Goal: Information Seeking & Learning: Learn about a topic

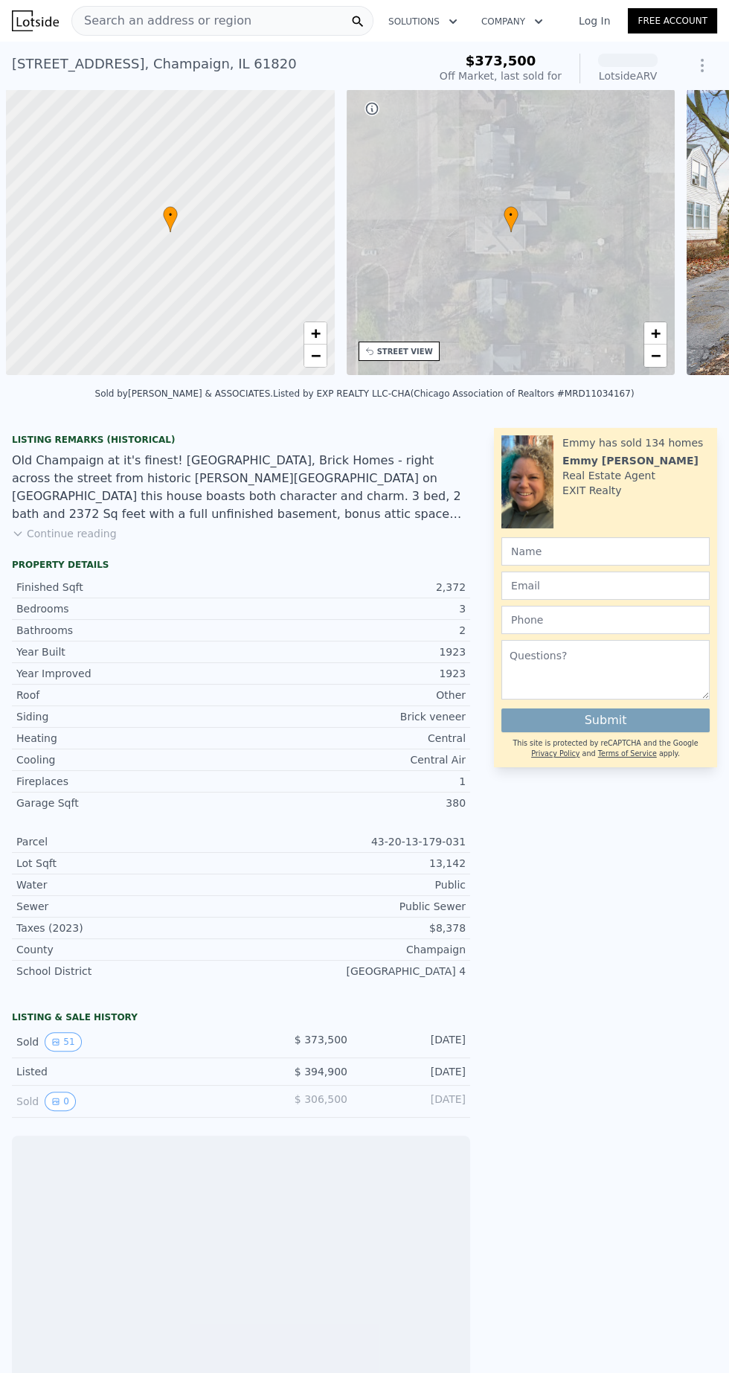
scroll to position [0, 6]
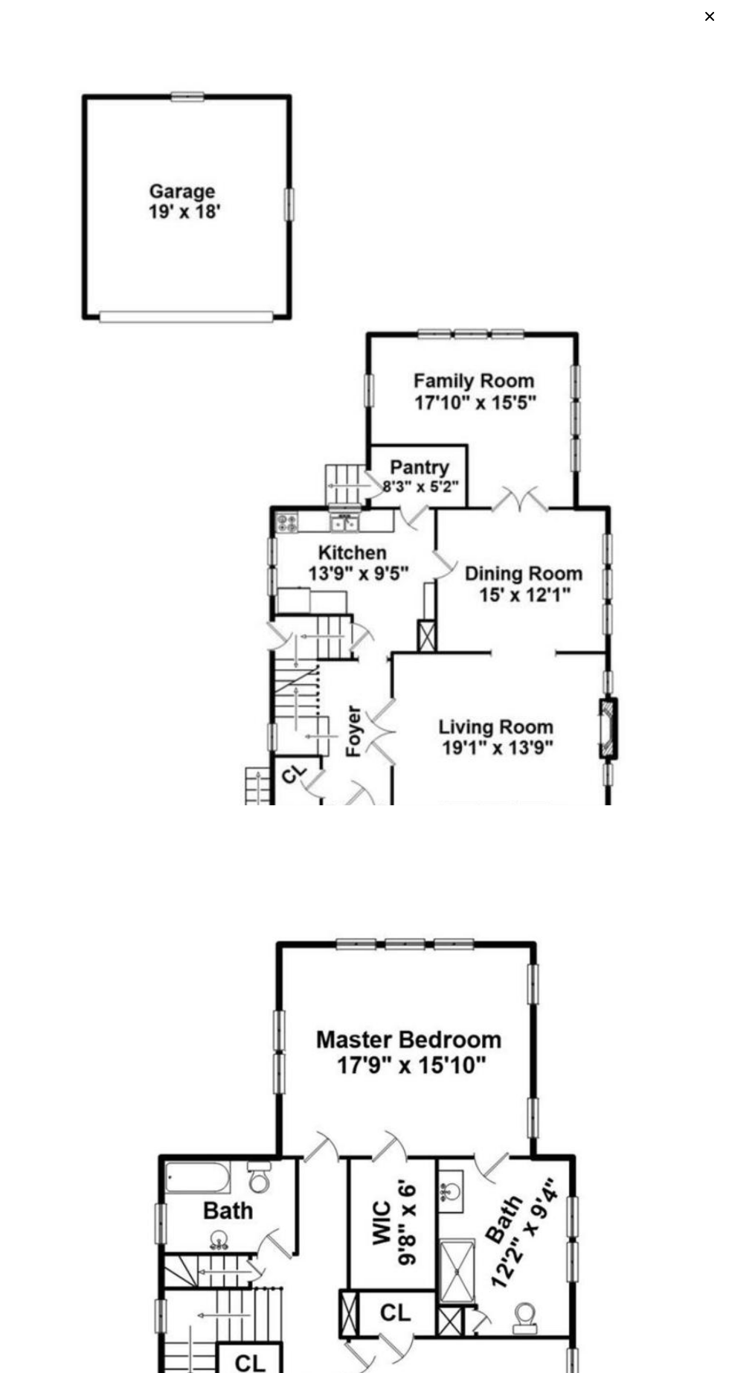
scroll to position [23438, 0]
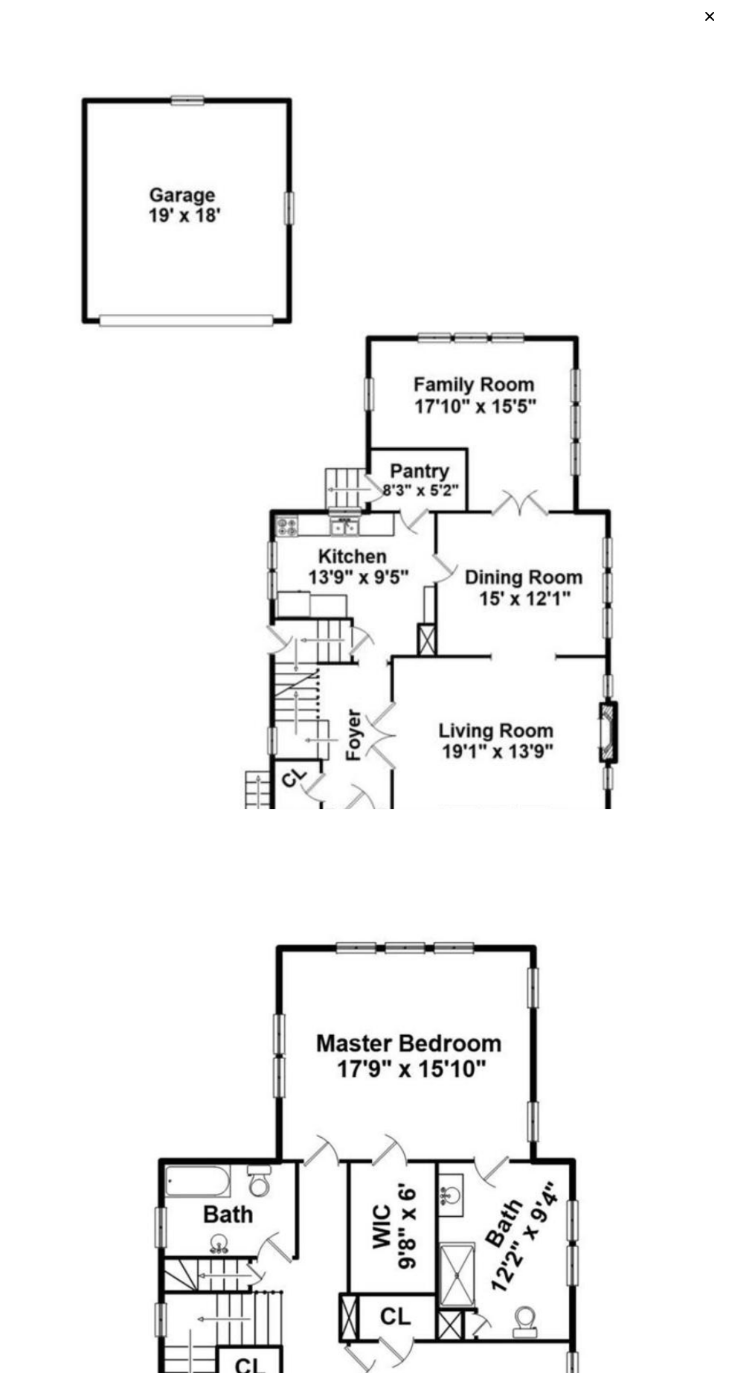
click at [466, 557] on img at bounding box center [364, 517] width 723 height 1030
click at [567, 443] on img at bounding box center [364, 517] width 723 height 1030
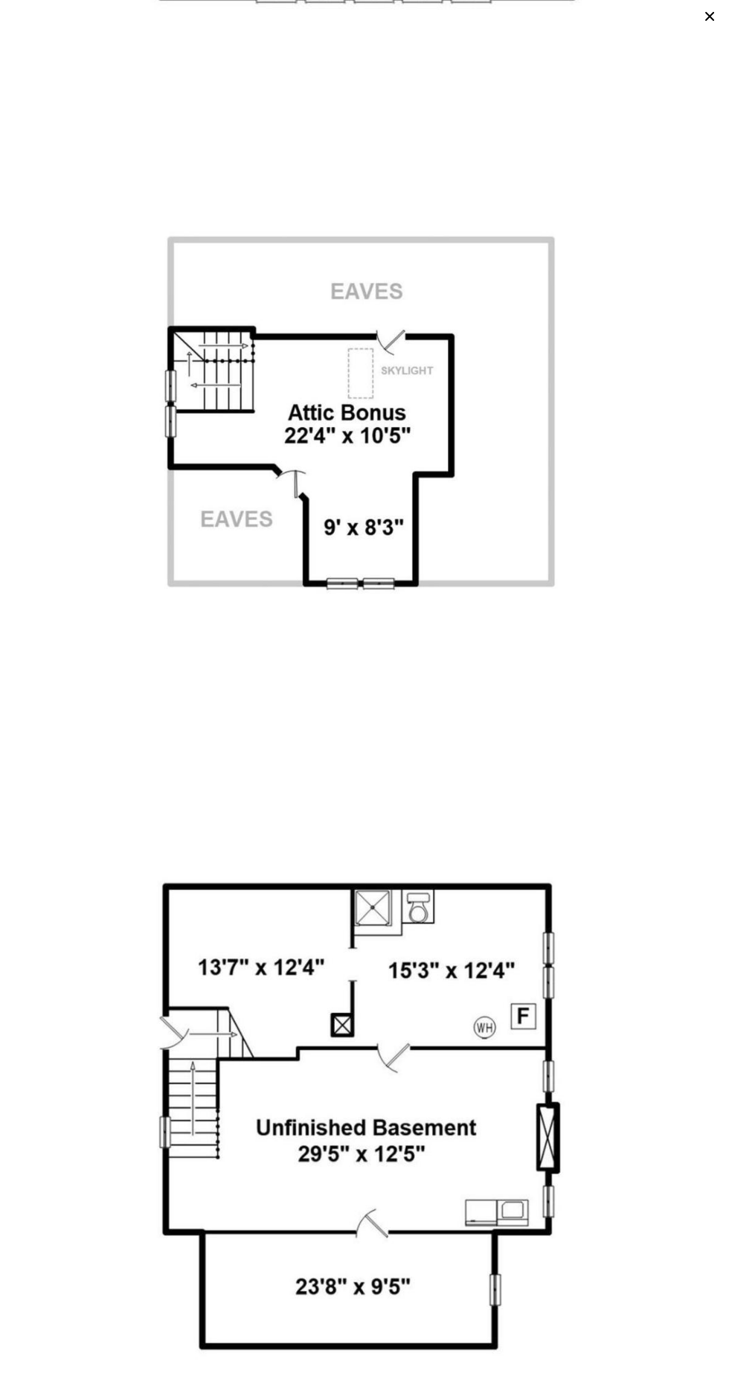
scroll to position [24976, 0]
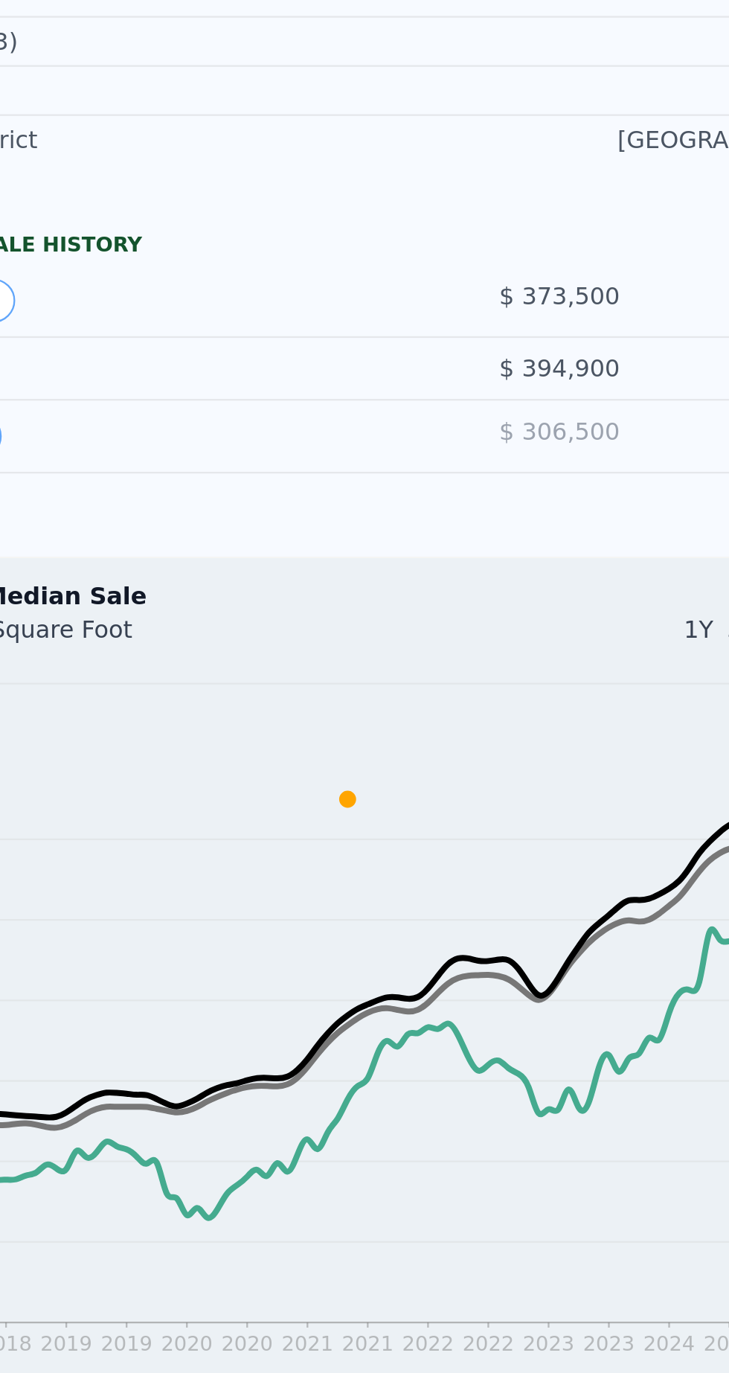
scroll to position [465, 0]
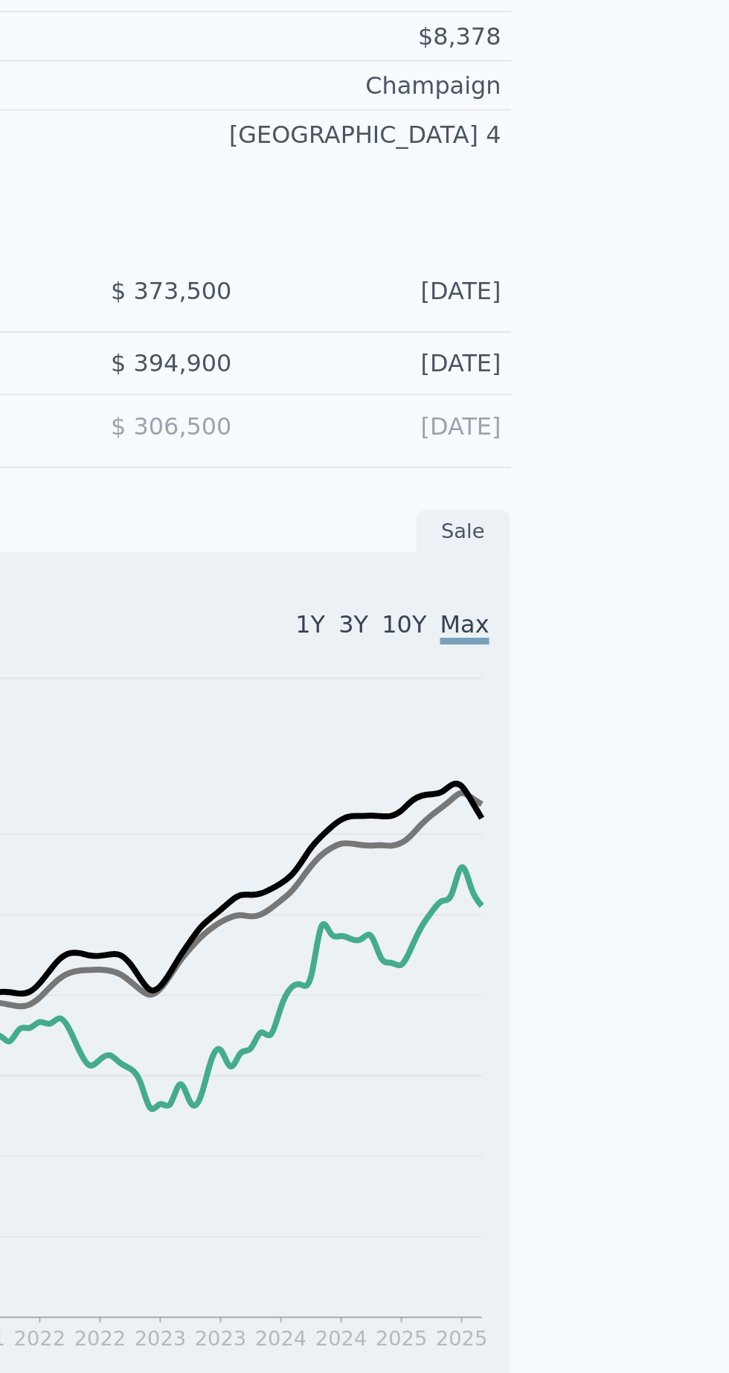
click at [466, 815] on div "Houses Median Sale Price per Square Foot 1Y 3Y 10Y Max 2018 2018 2019 2019 2020…" at bounding box center [241, 878] width 458 height 388
click at [449, 845] on icon "2018 2018 2019 2019 2020 2020 2021 2021 2022 2022 2023 2023 2024 2024 2025 2025…" at bounding box center [242, 897] width 440 height 330
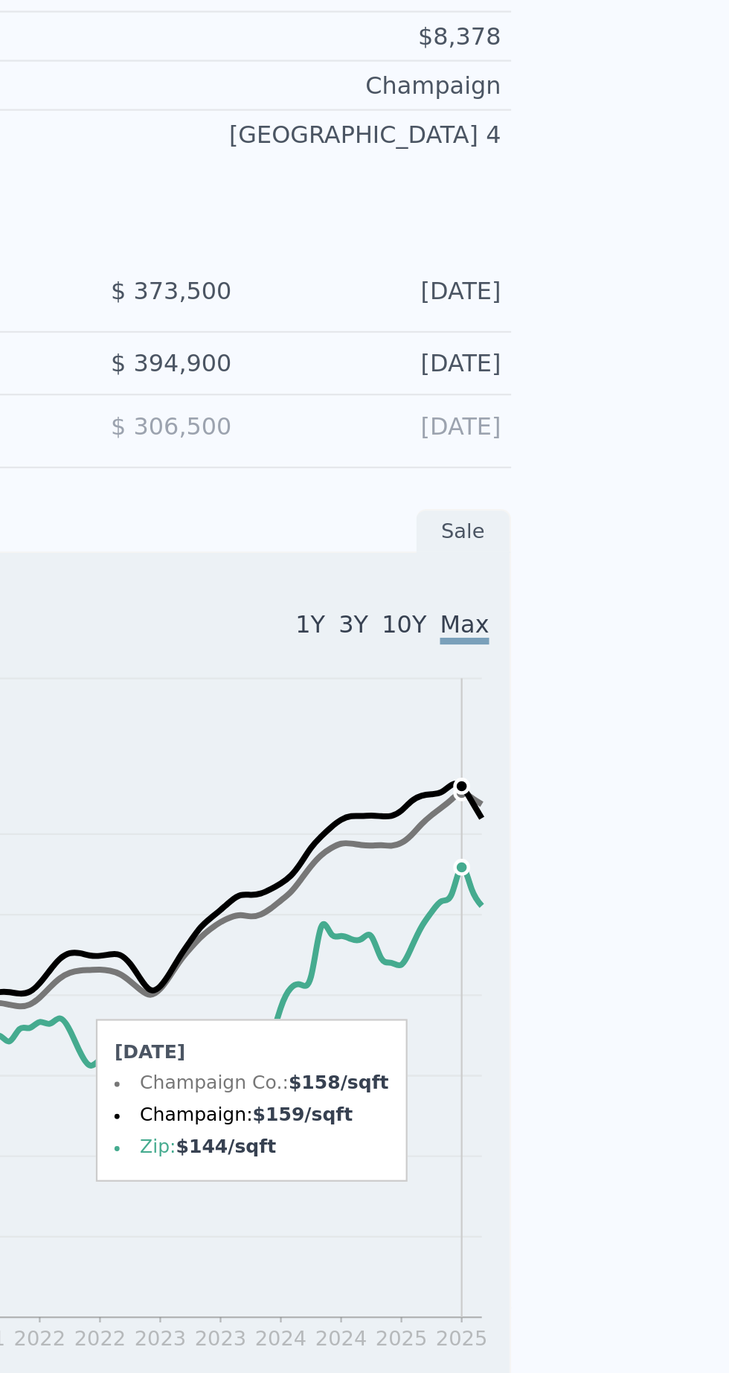
click at [434, 820] on icon "2018 2018 2019 2019 2020 2020 2021 2021 2022 2022 2023 2023 2024 2024 2025 2025…" at bounding box center [242, 897] width 440 height 330
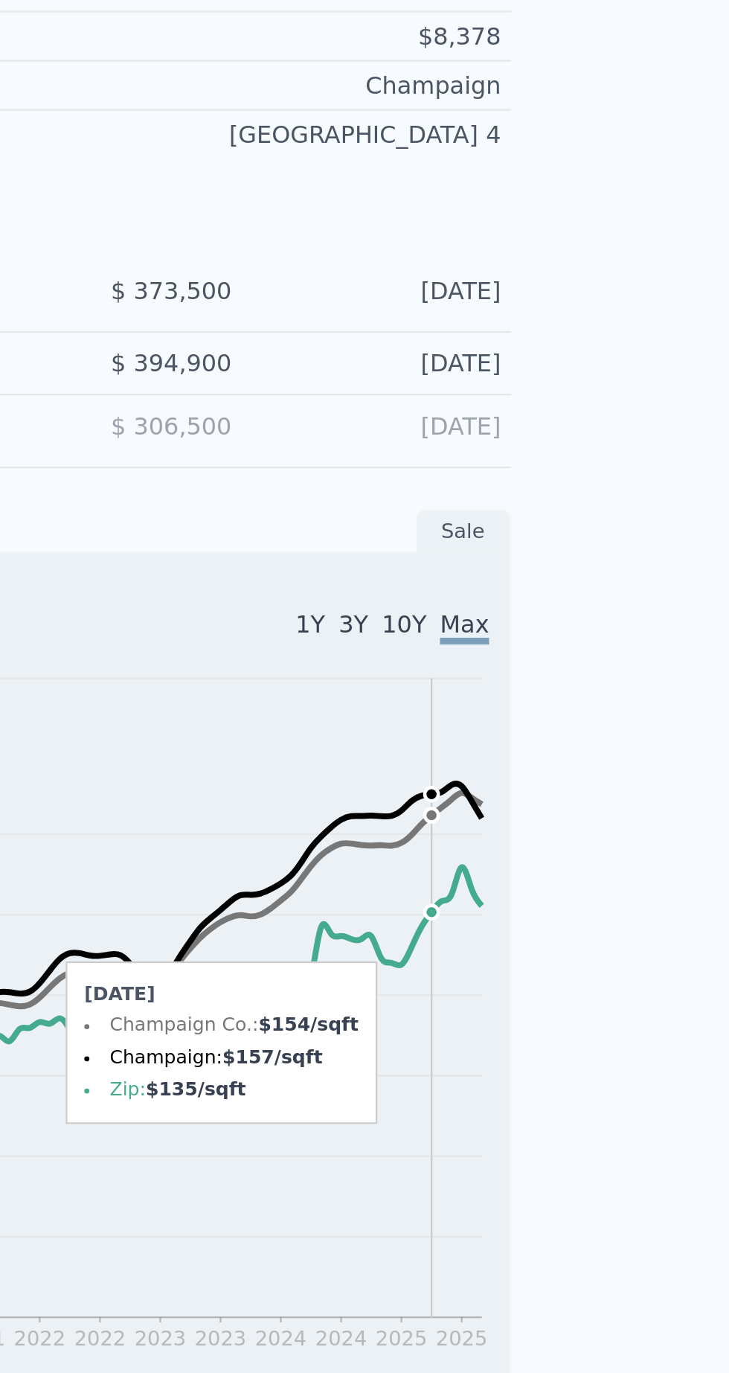
click at [460, 840] on icon "2018 2018 2019 2019 2020 2020 2021 2021 2022 2022 2023 2023 2024 2024 2025 2025…" at bounding box center [242, 897] width 440 height 330
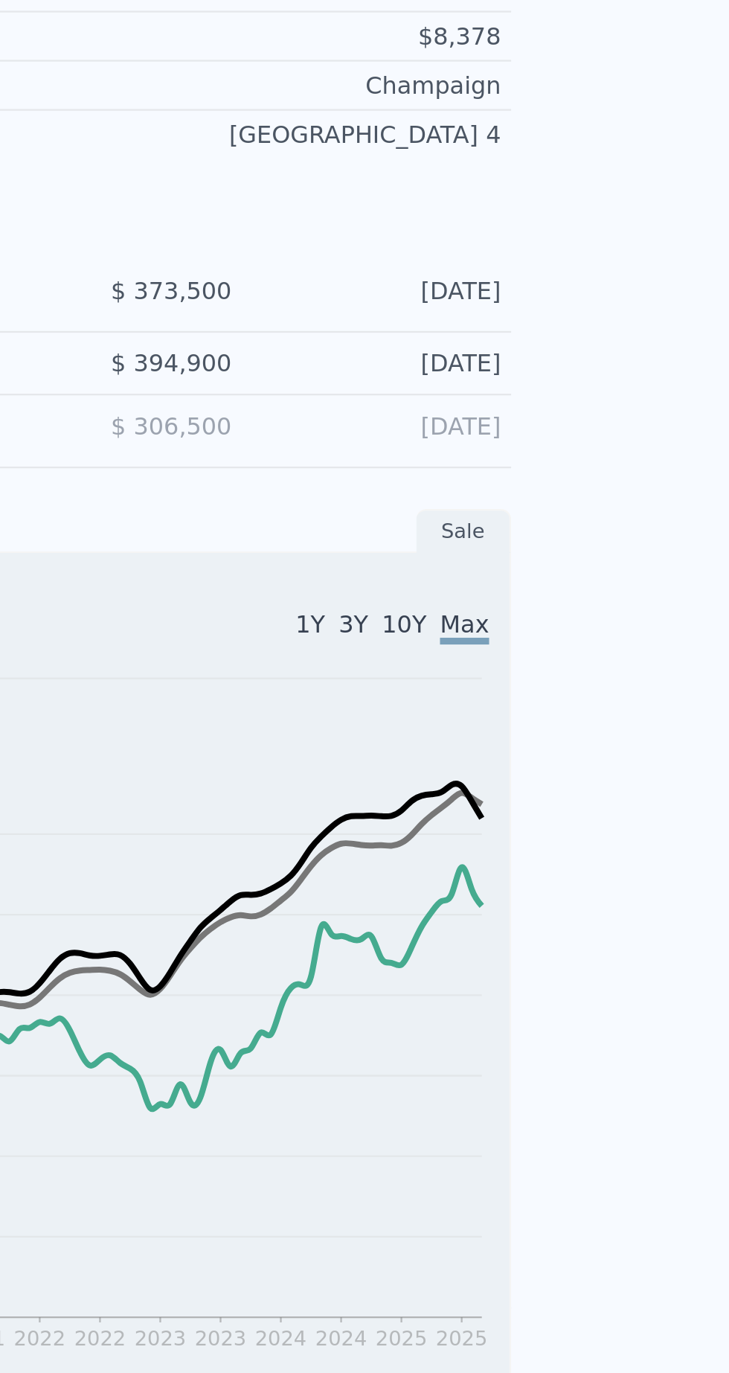
click at [455, 828] on icon at bounding box center [254, 898] width 406 height 152
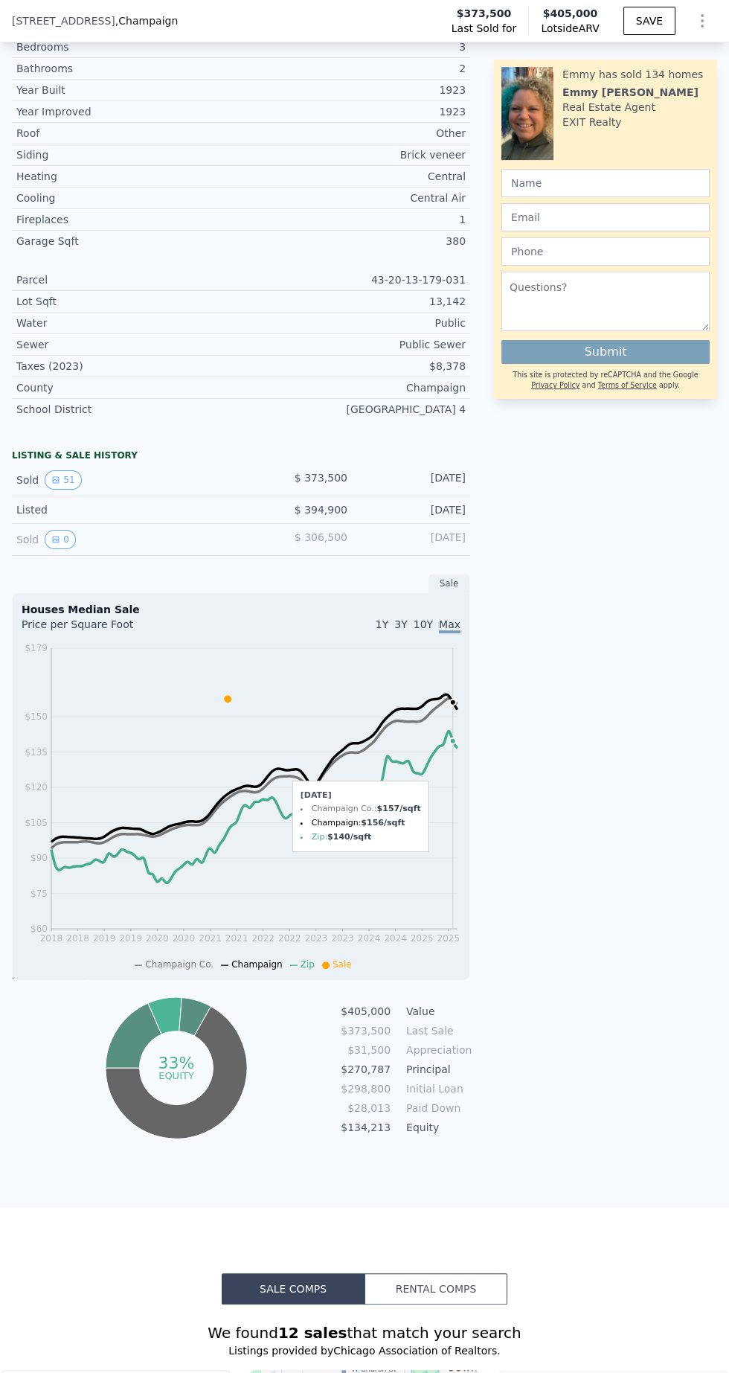
scroll to position [0, 0]
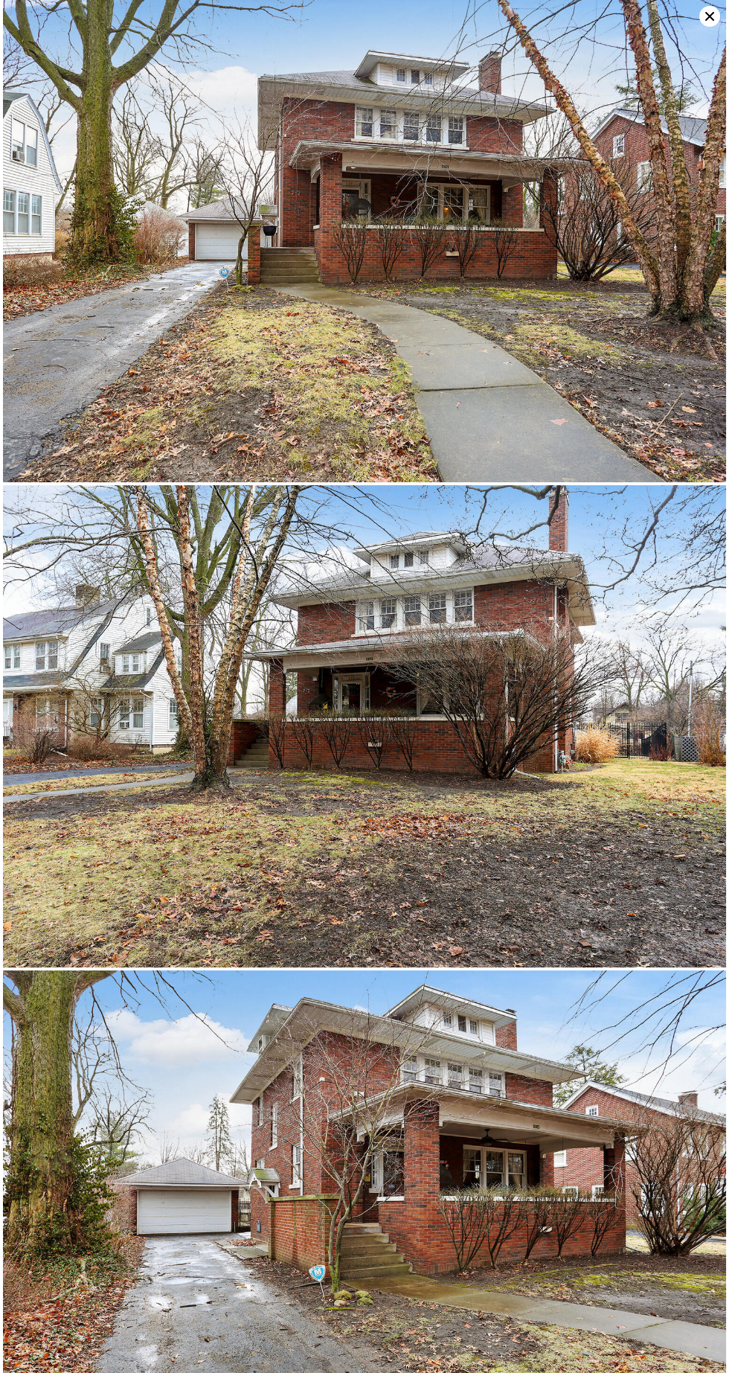
scroll to position [36, 0]
click at [588, 311] on img at bounding box center [364, 241] width 723 height 482
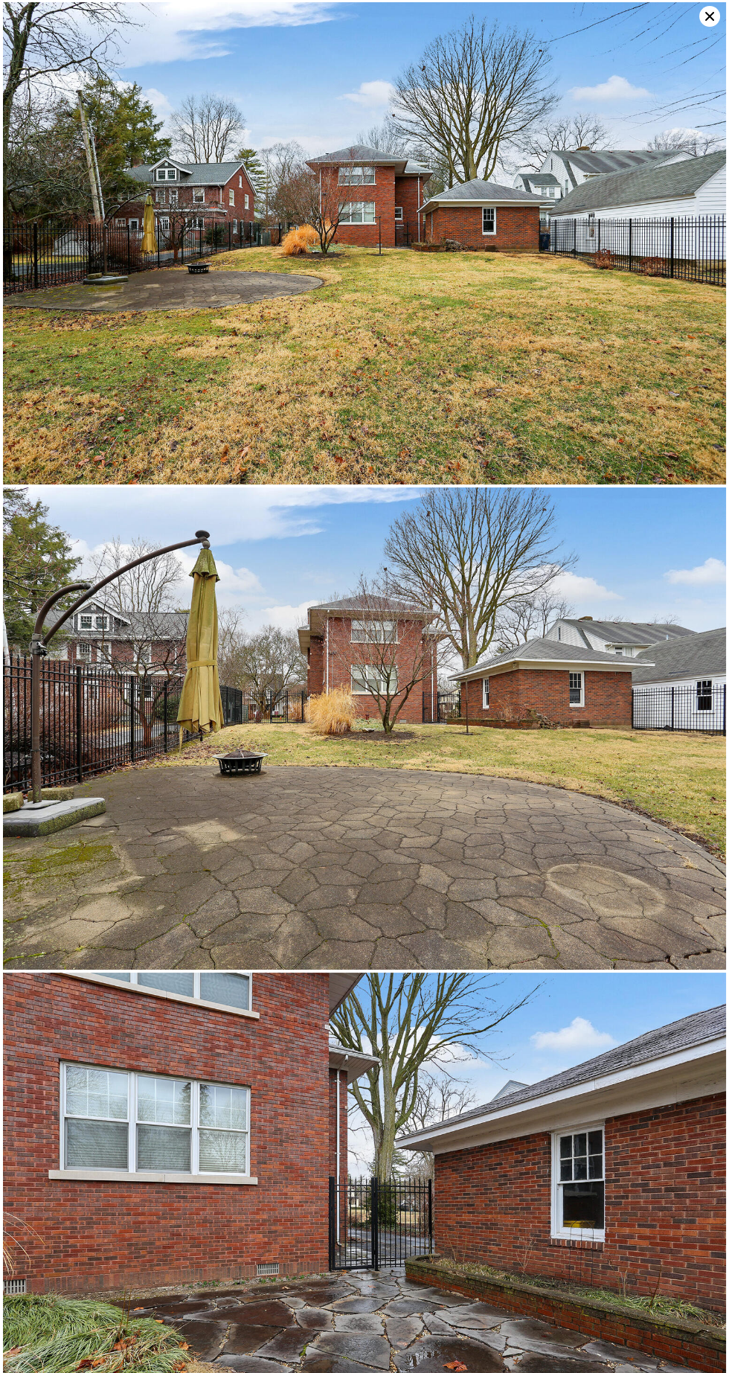
scroll to position [2910, 0]
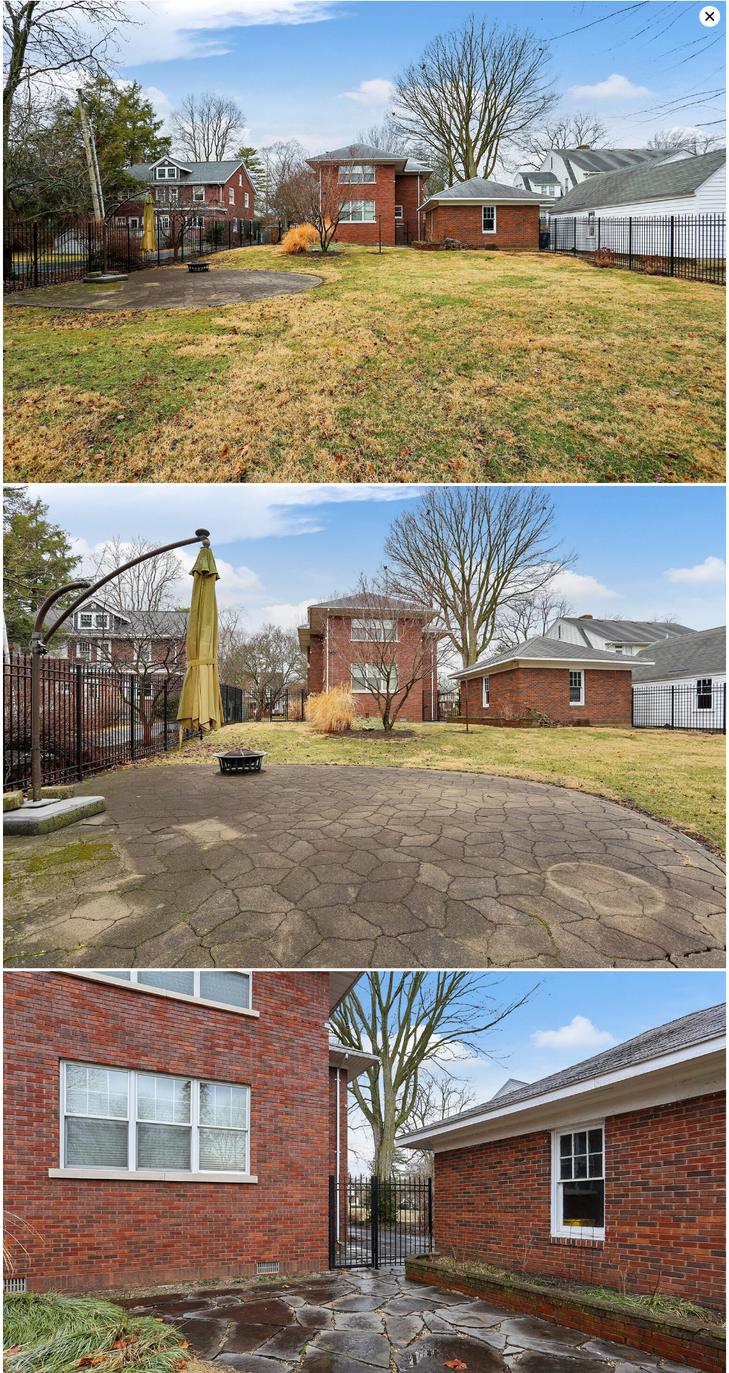
click at [462, 700] on img at bounding box center [364, 727] width 723 height 482
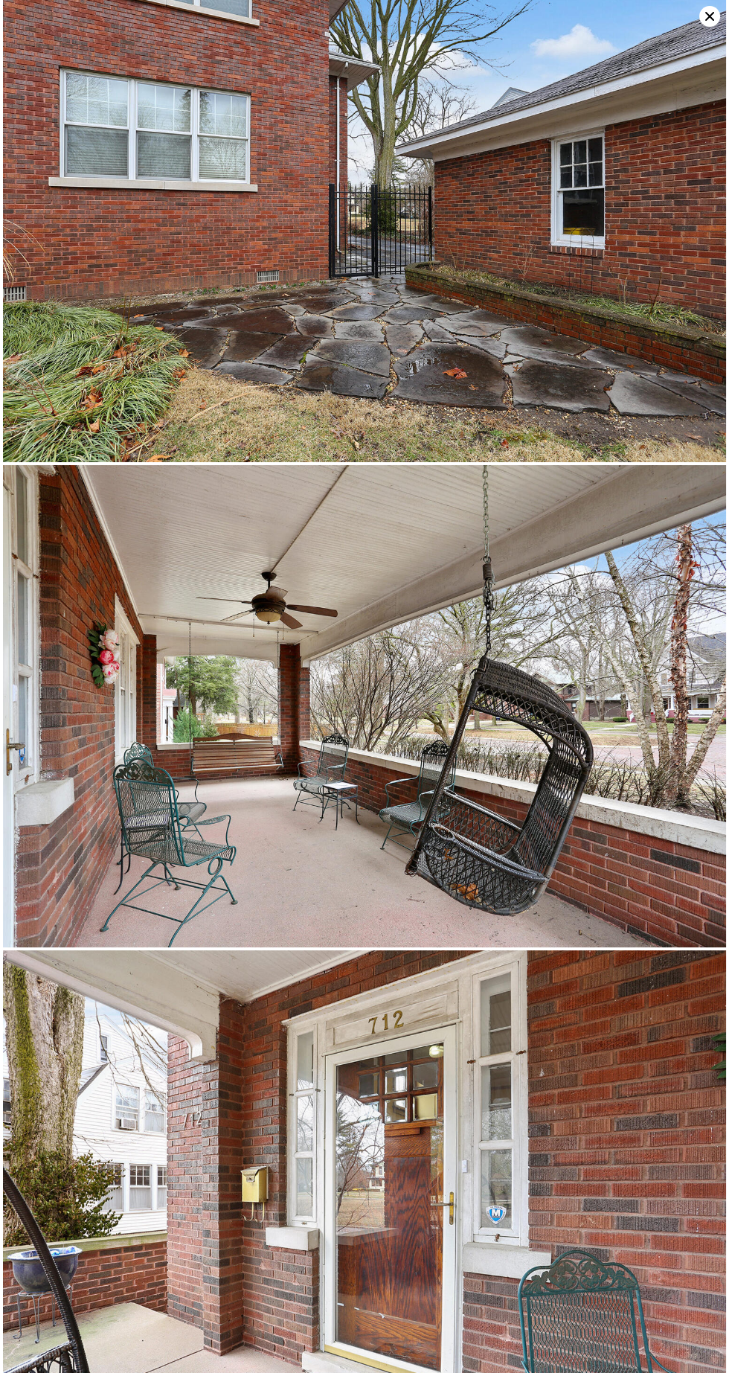
scroll to position [3880, 0]
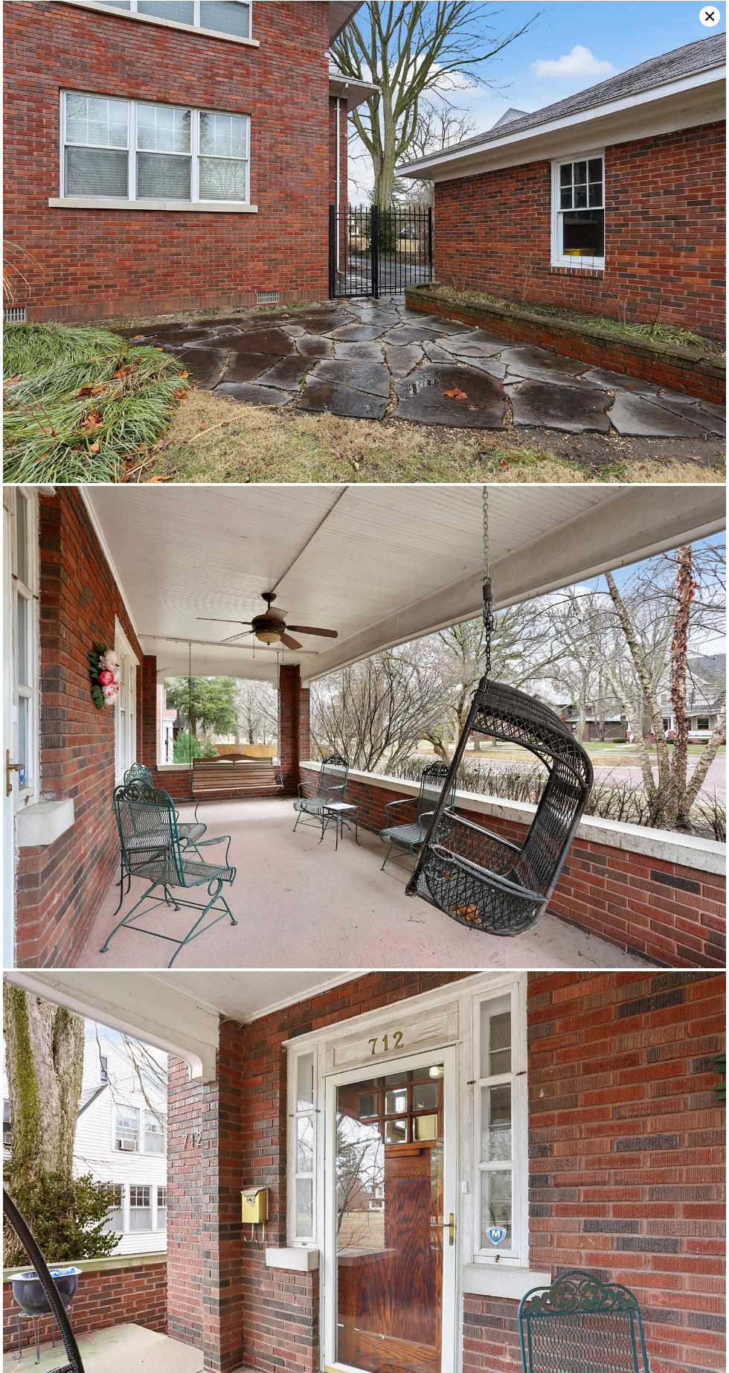
click at [578, 766] on img at bounding box center [364, 727] width 723 height 482
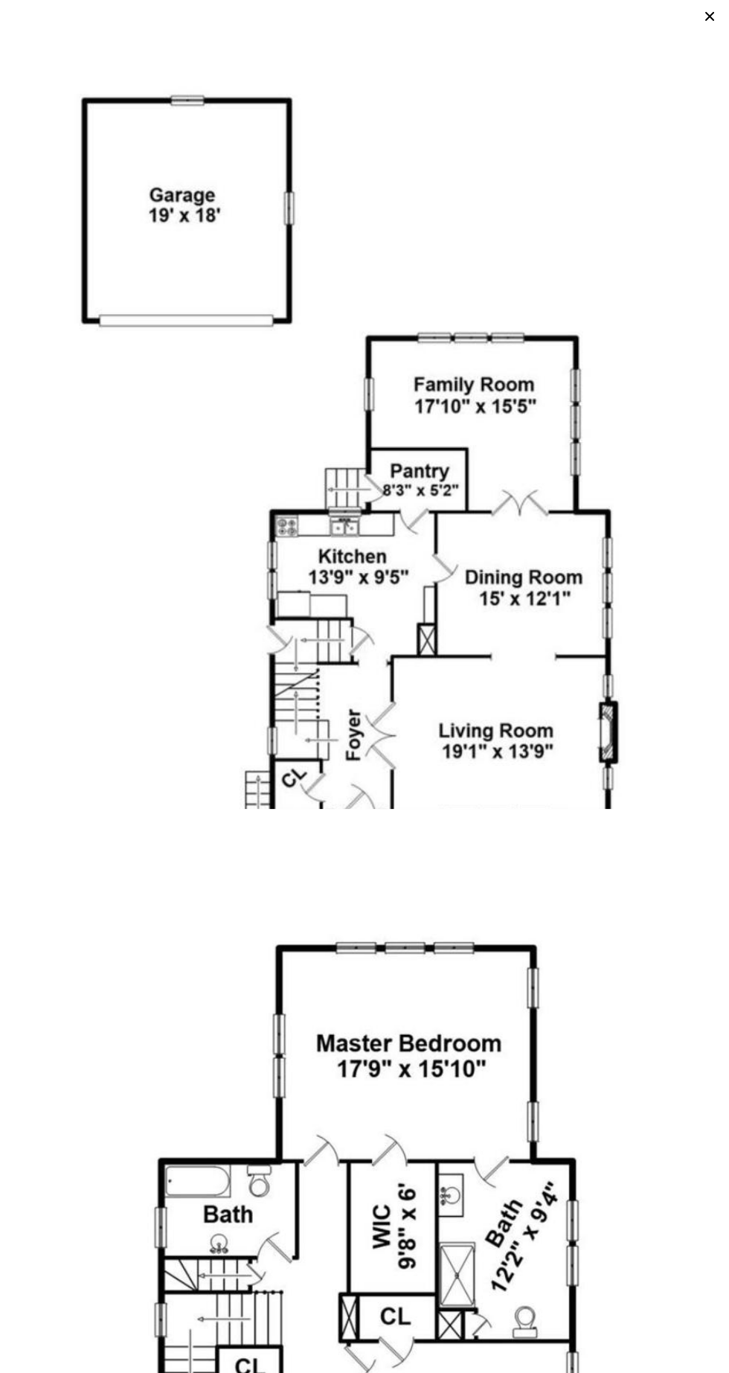
scroll to position [23438, 0]
